Goal: Check status

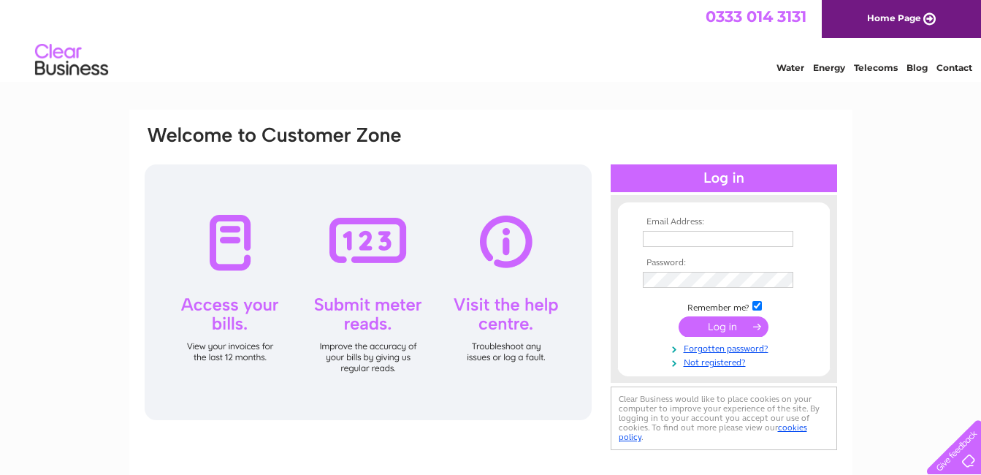
type input "[EMAIL_ADDRESS][DOMAIN_NAME]"
click at [703, 180] on div at bounding box center [724, 178] width 226 height 28
click at [720, 325] on input "submit" at bounding box center [724, 326] width 90 height 20
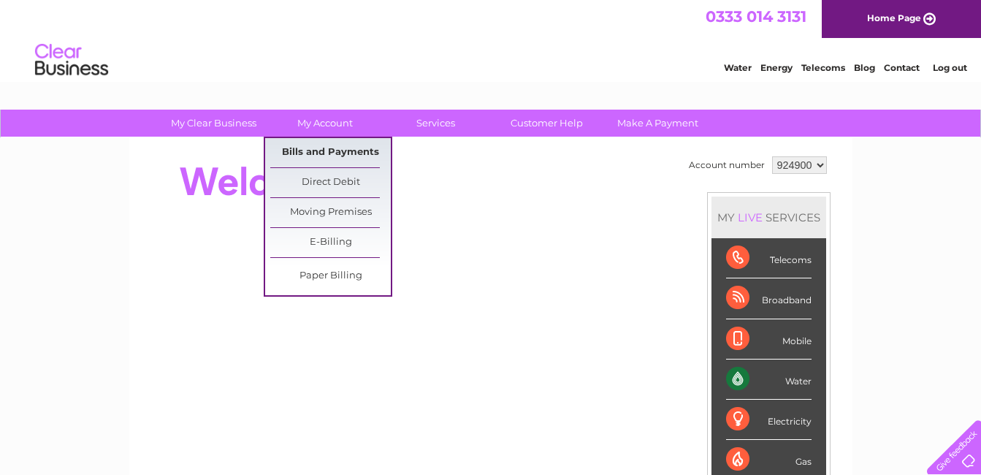
click at [321, 153] on link "Bills and Payments" at bounding box center [330, 152] width 121 height 29
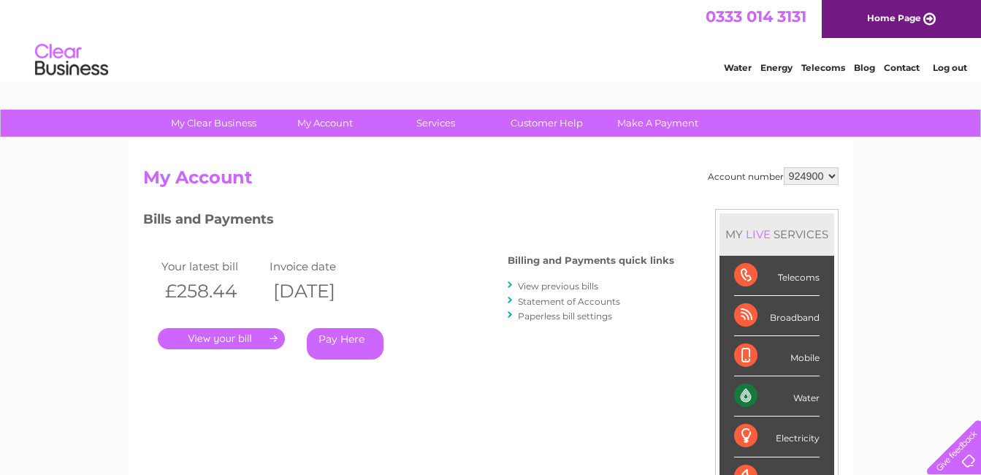
click at [205, 340] on link "." at bounding box center [221, 338] width 127 height 21
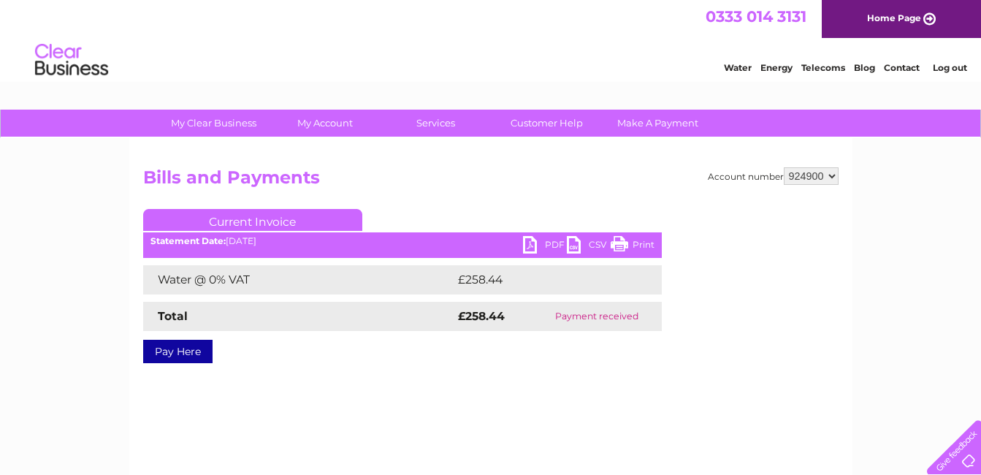
click at [525, 244] on link "PDF" at bounding box center [545, 246] width 44 height 21
